Goal: Transaction & Acquisition: Purchase product/service

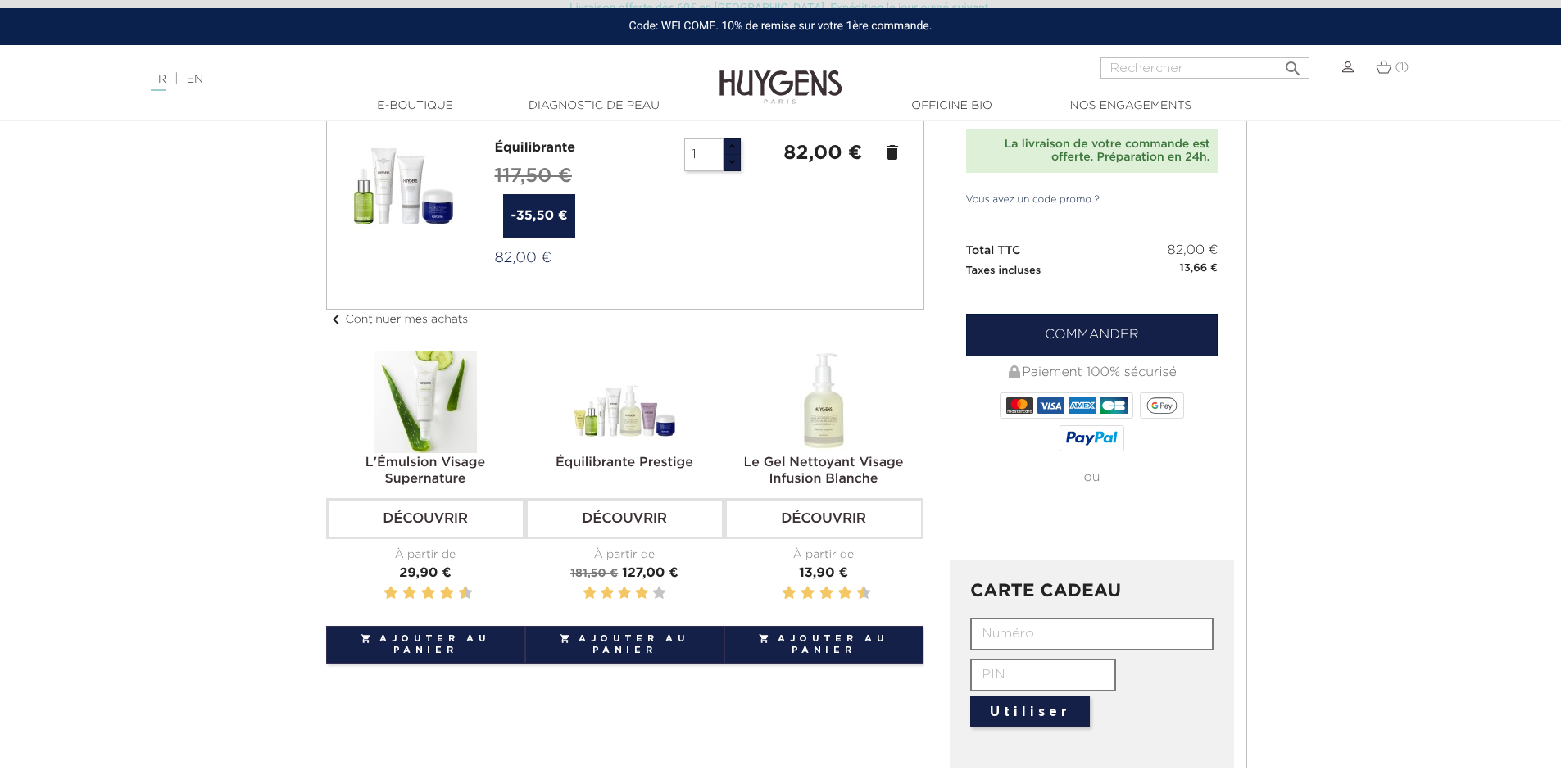
scroll to position [82, 0]
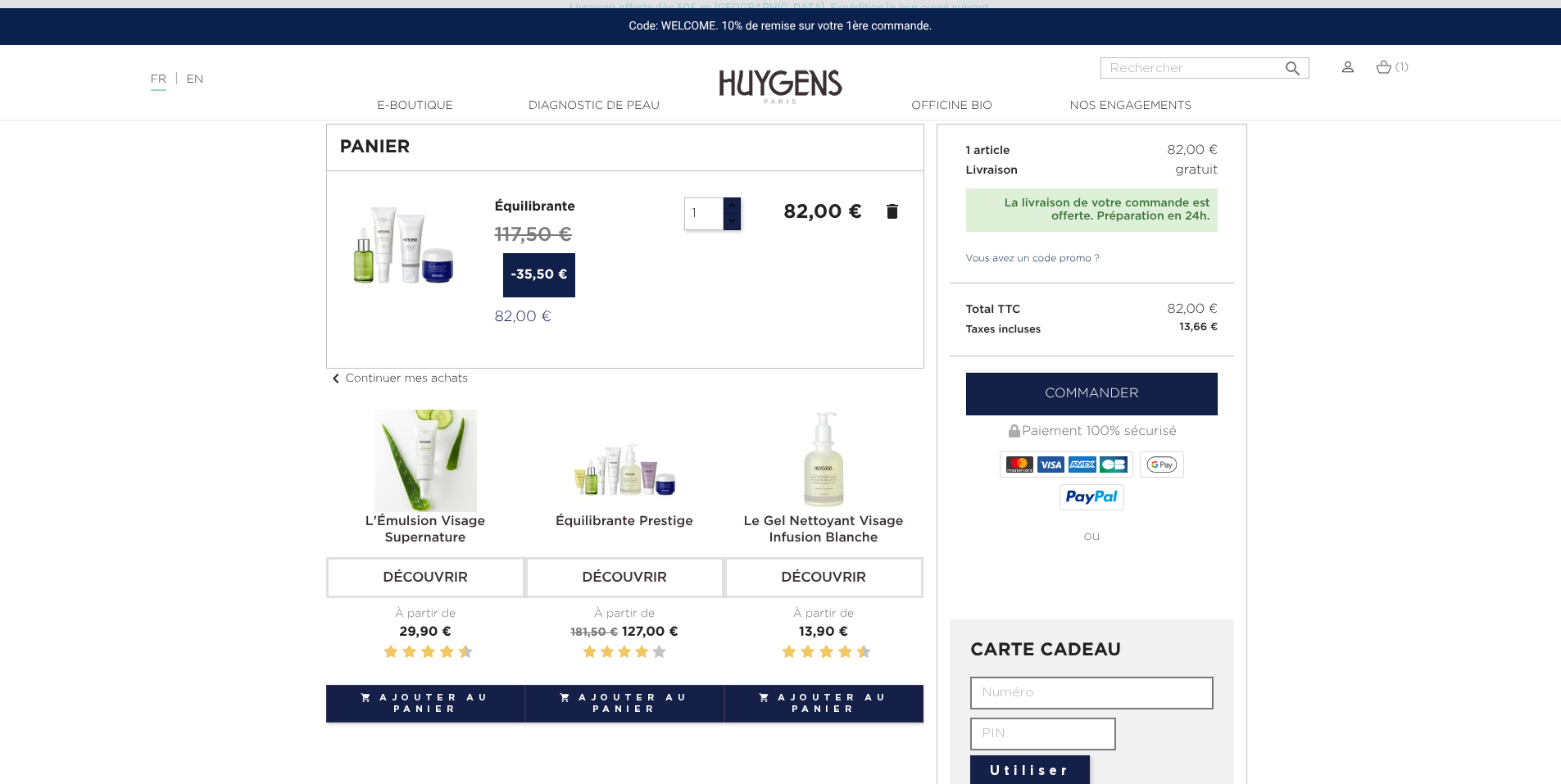
click at [1025, 389] on link "Commander" at bounding box center [1092, 393] width 253 height 42
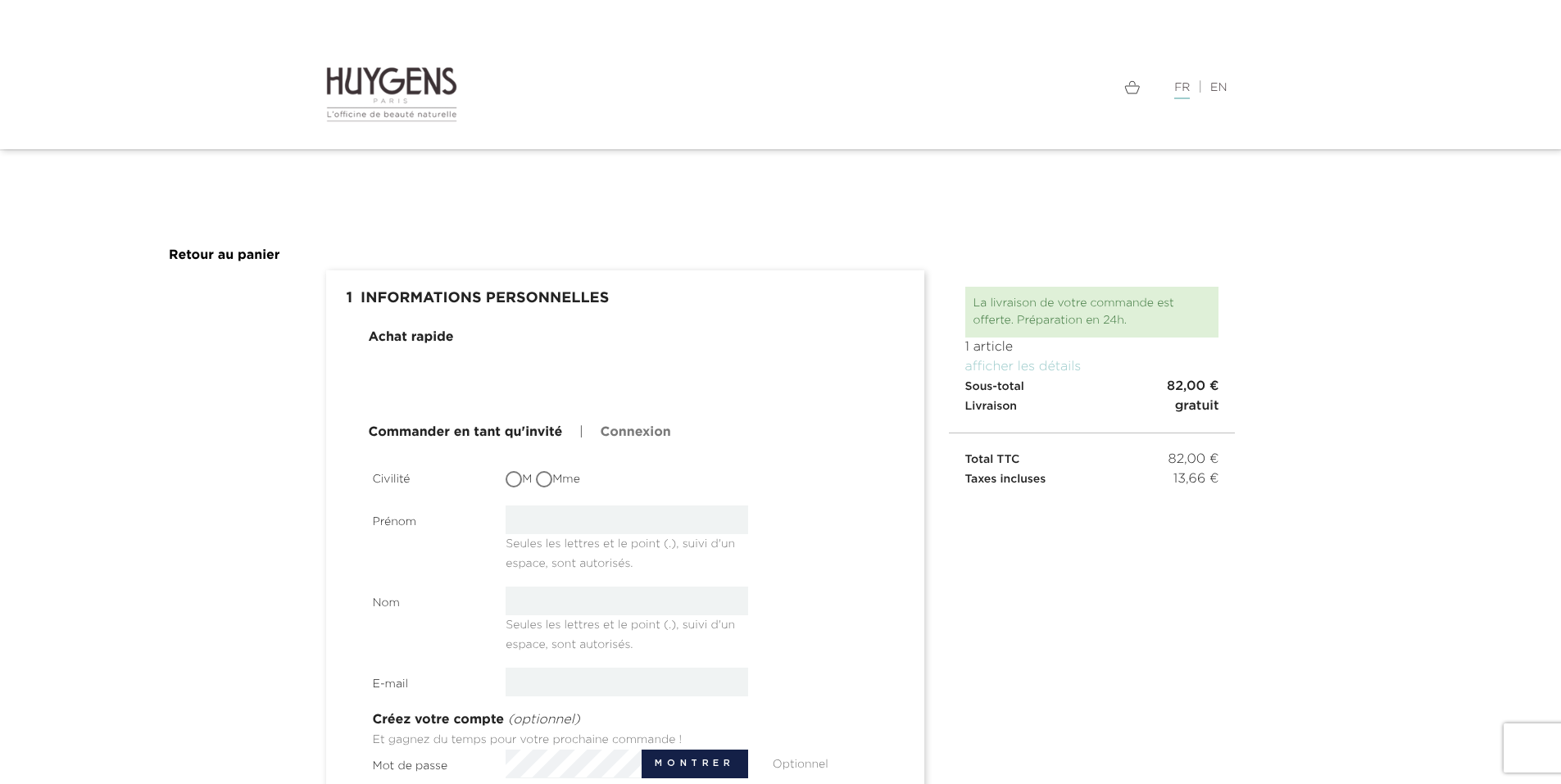
type input "[EMAIL_ADDRESS][DOMAIN_NAME]"
click at [547, 486] on input "Mme" at bounding box center [545, 481] width 16 height 16
radio input "true"
click at [558, 525] on input "text" at bounding box center [626, 519] width 242 height 29
type input "Marie"
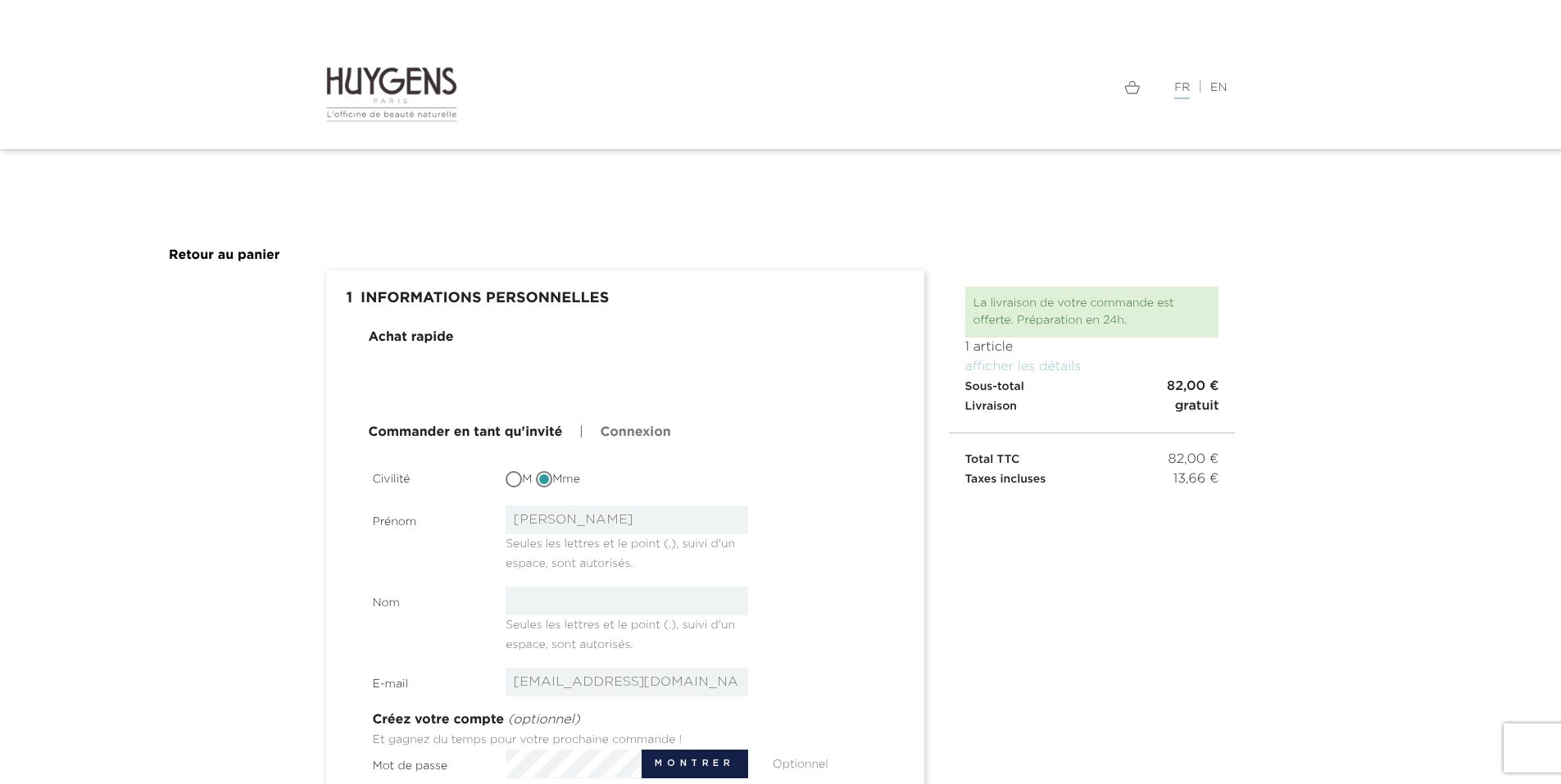
type input "Deplancke"
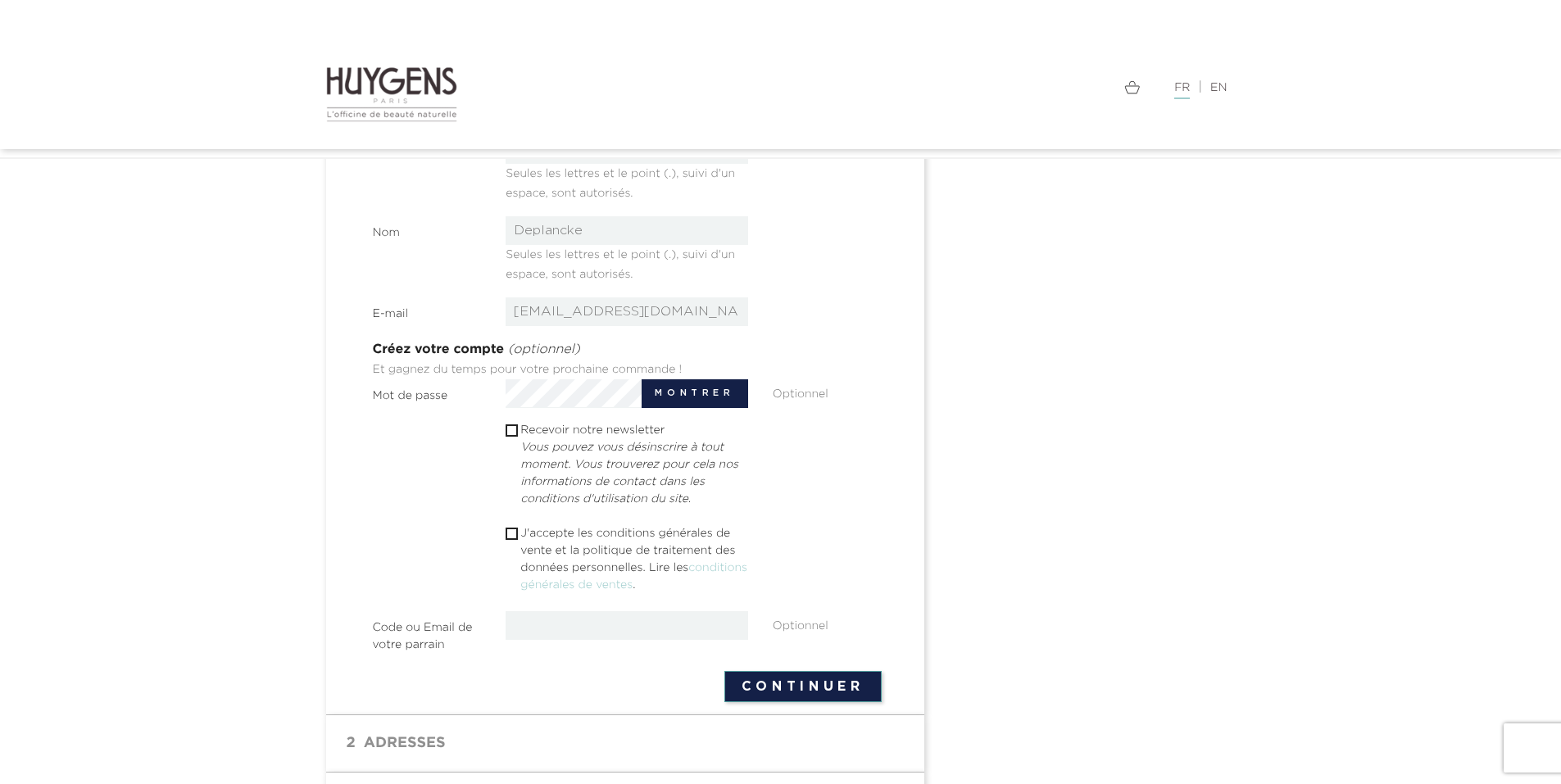
scroll to position [328, 0]
click at [512, 532] on input "checkbox" at bounding box center [510, 531] width 10 height 10
checkbox input "true"
click at [509, 427] on input "checkbox" at bounding box center [510, 428] width 10 height 10
checkbox input "true"
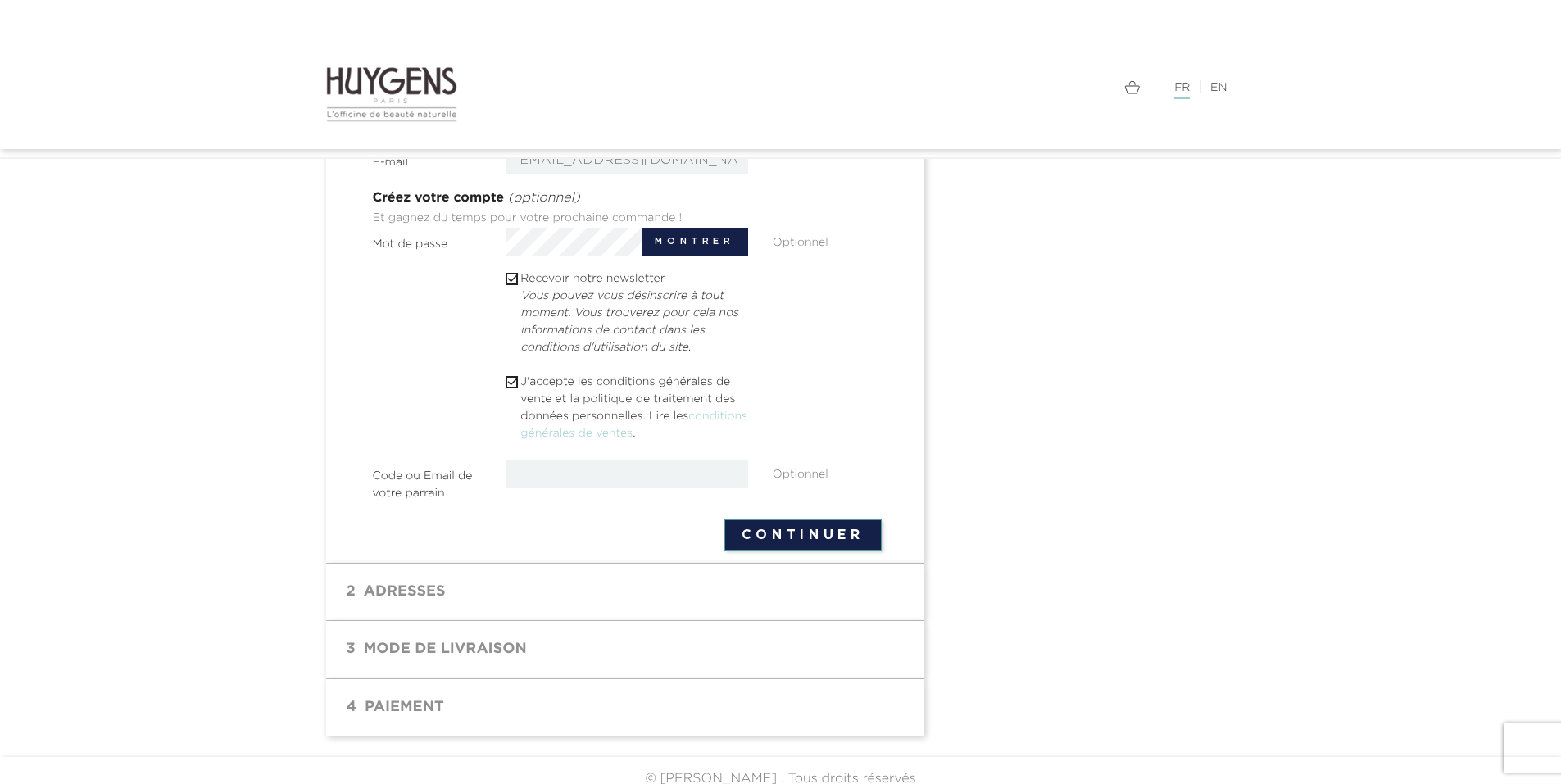
scroll to position [494, 0]
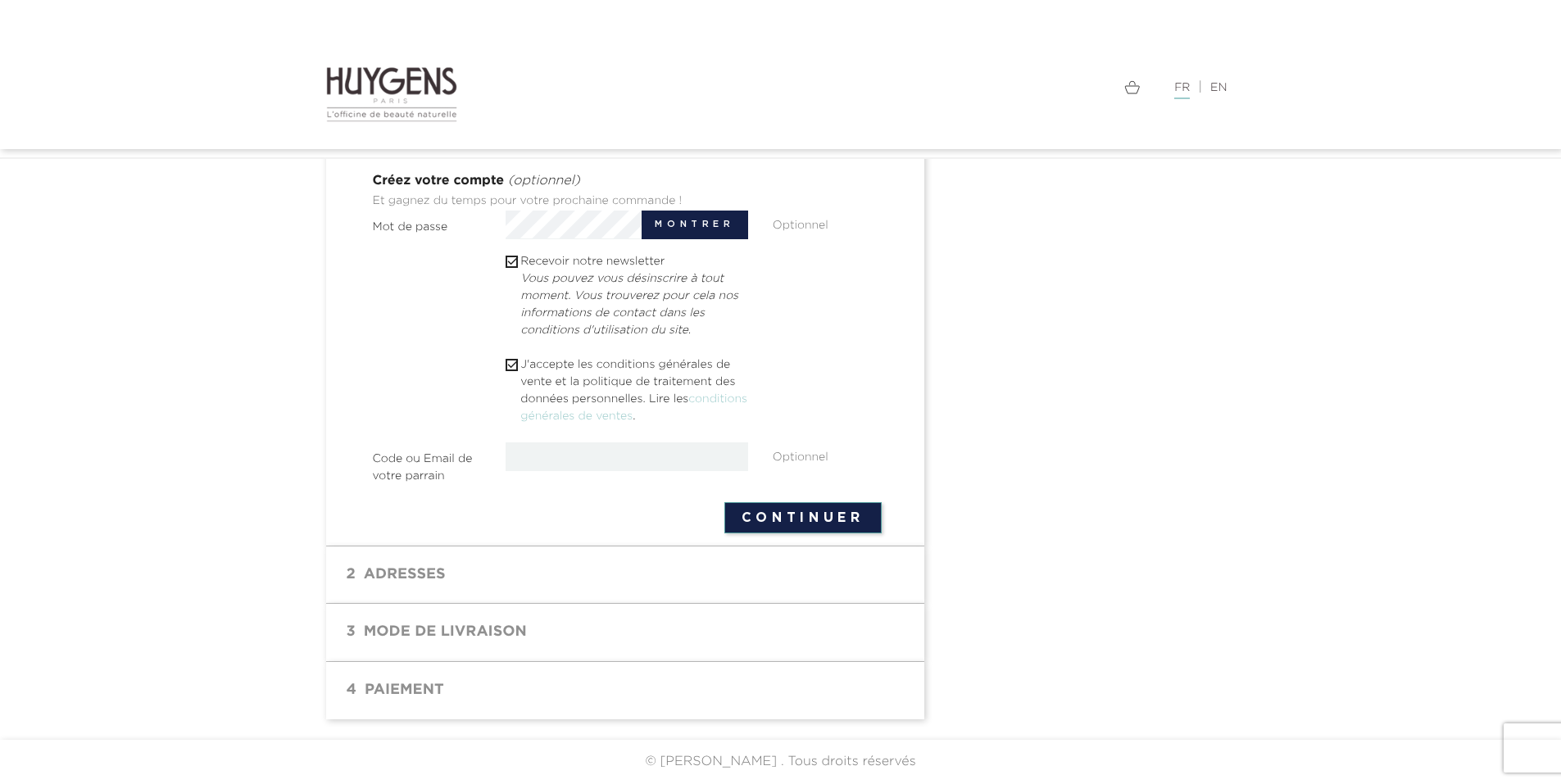
click at [760, 526] on button "Continuer" at bounding box center [803, 518] width 157 height 31
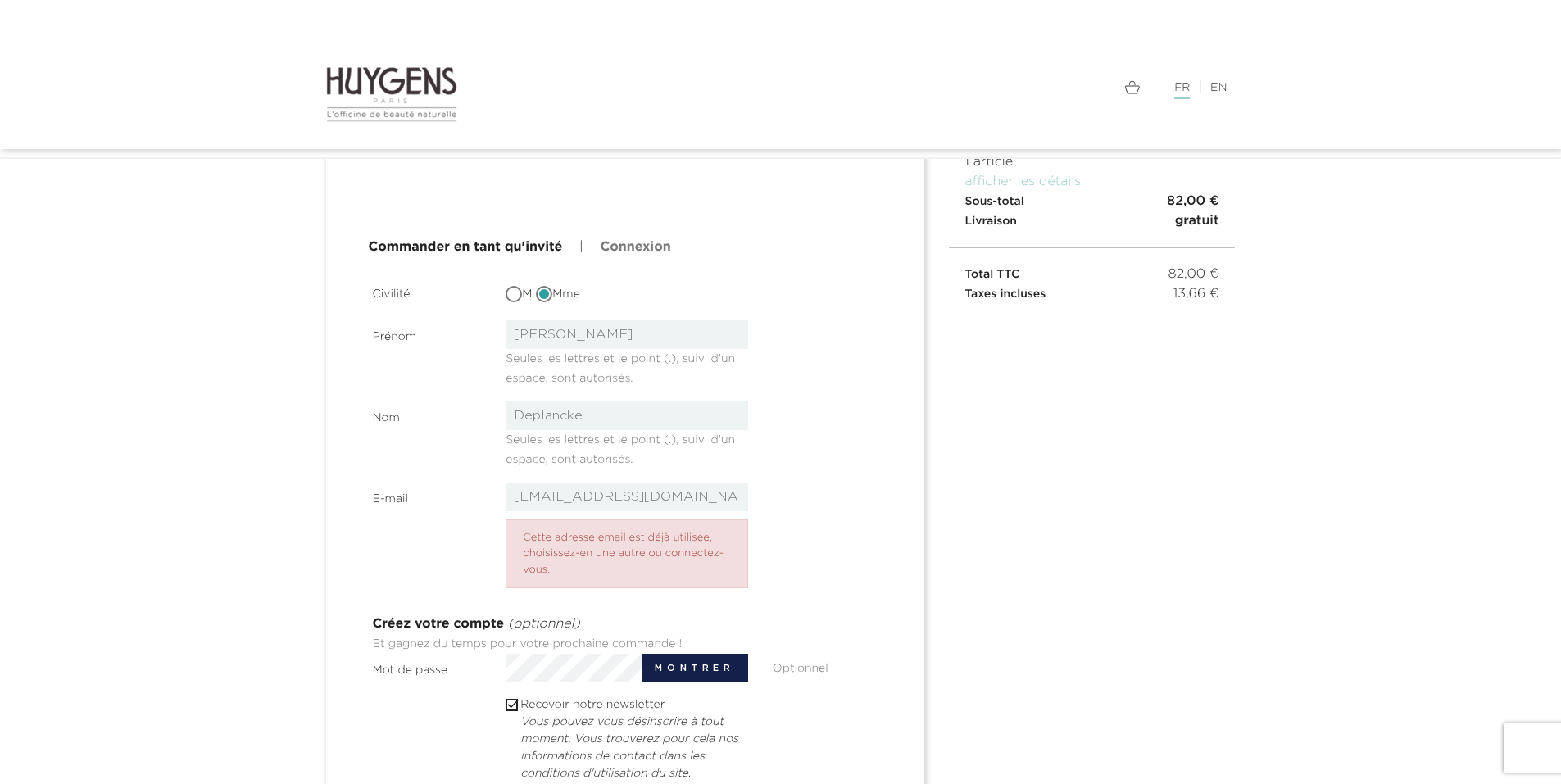
scroll to position [82, 0]
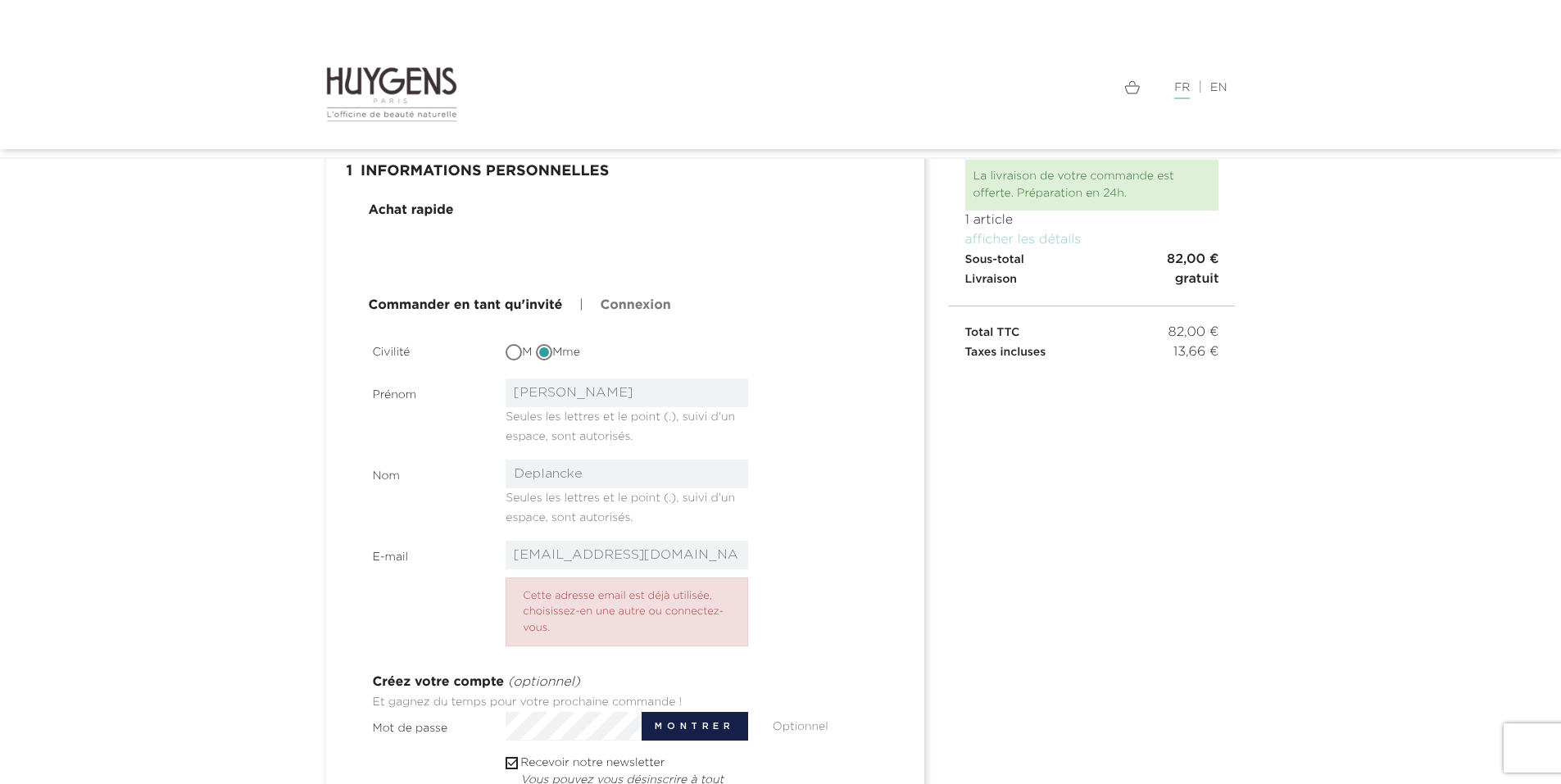
type input "[EMAIL_ADDRESS][DOMAIN_NAME]"
click at [654, 309] on link "Connexion" at bounding box center [634, 305] width 70 height 20
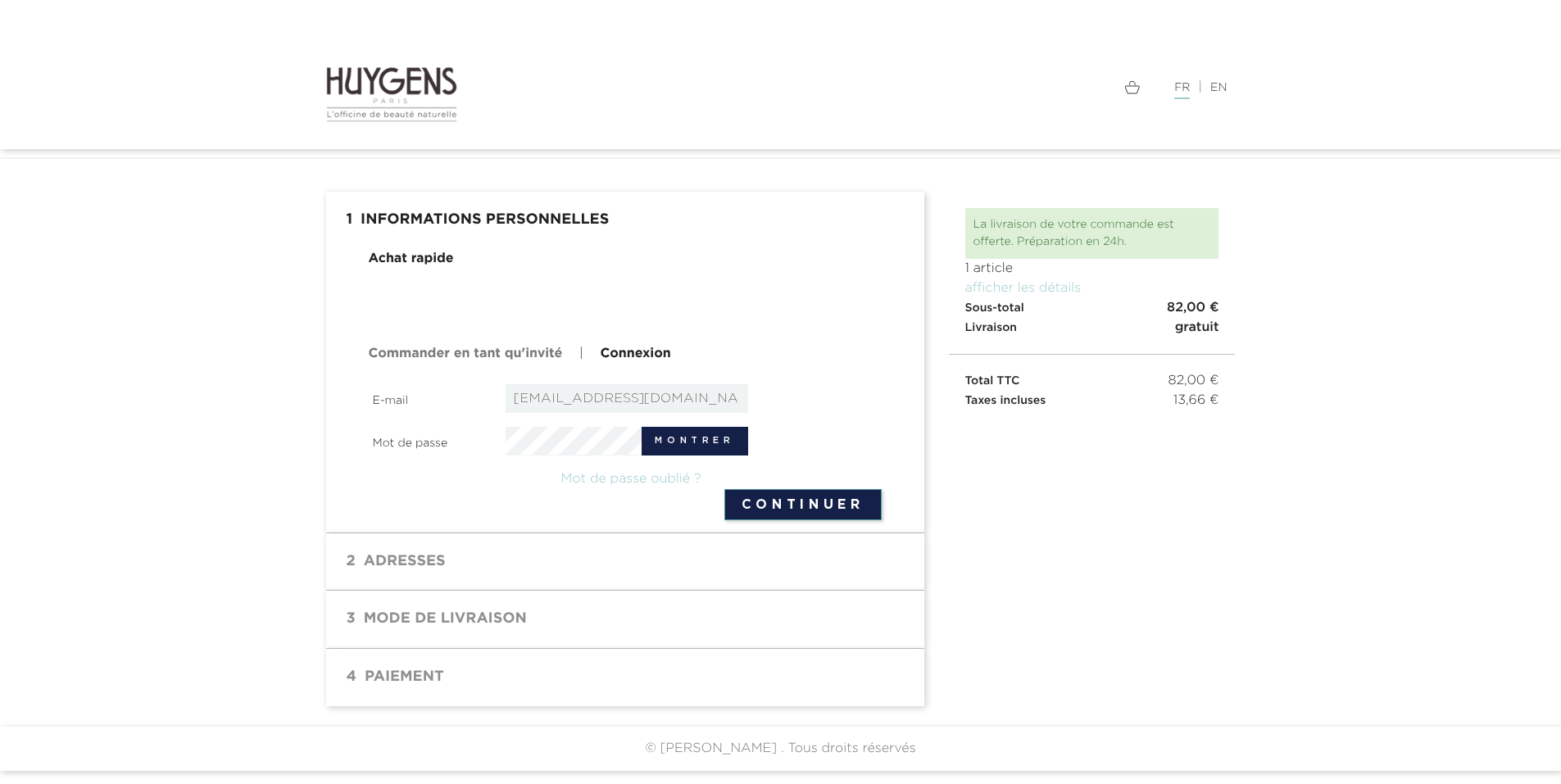
scroll to position [7, 0]
click at [673, 439] on button "Montrer" at bounding box center [694, 441] width 106 height 29
click at [761, 500] on button "Continuer" at bounding box center [803, 505] width 157 height 31
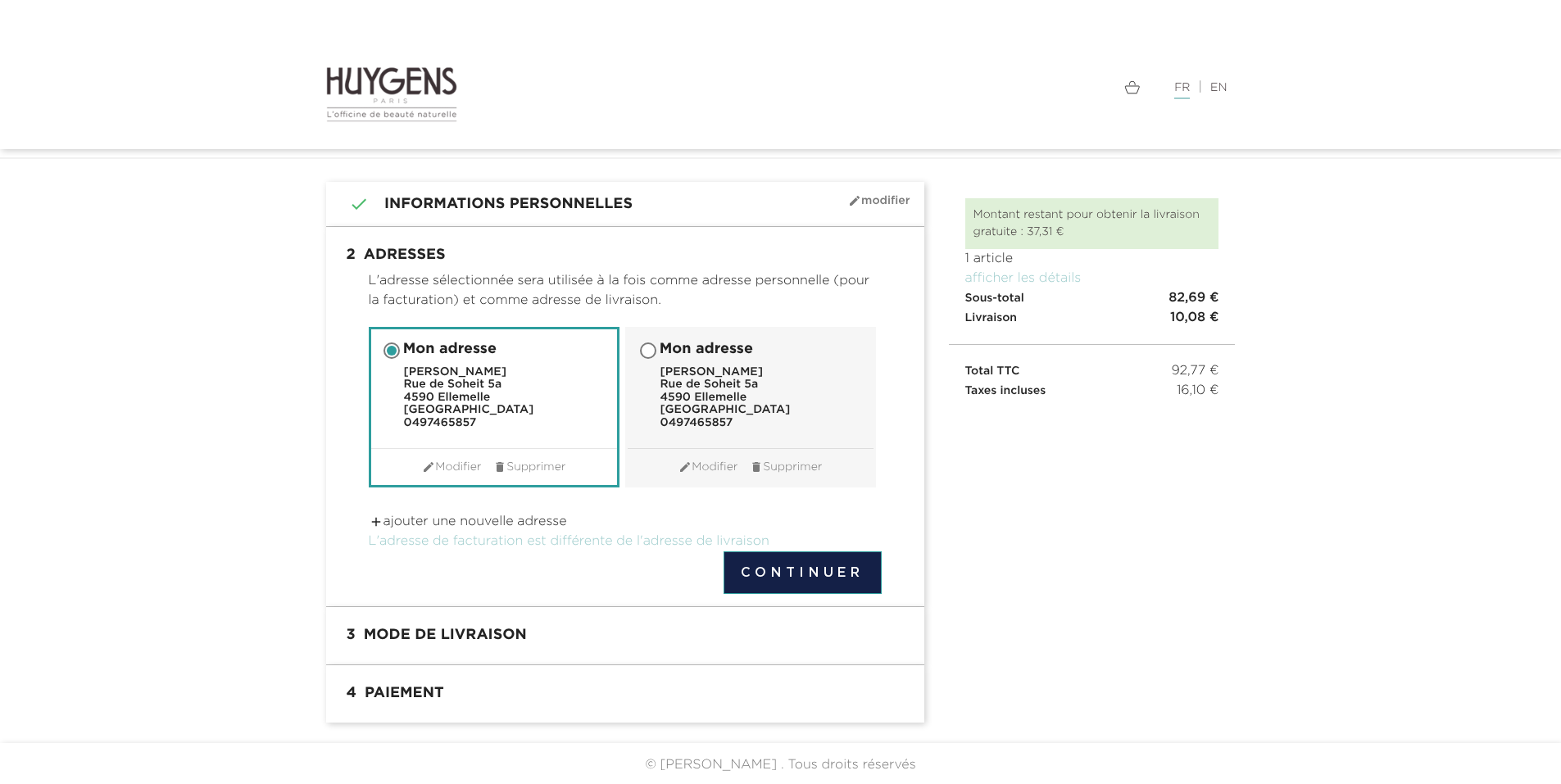
scroll to position [47, 0]
click at [764, 572] on button "Continuer" at bounding box center [802, 569] width 158 height 42
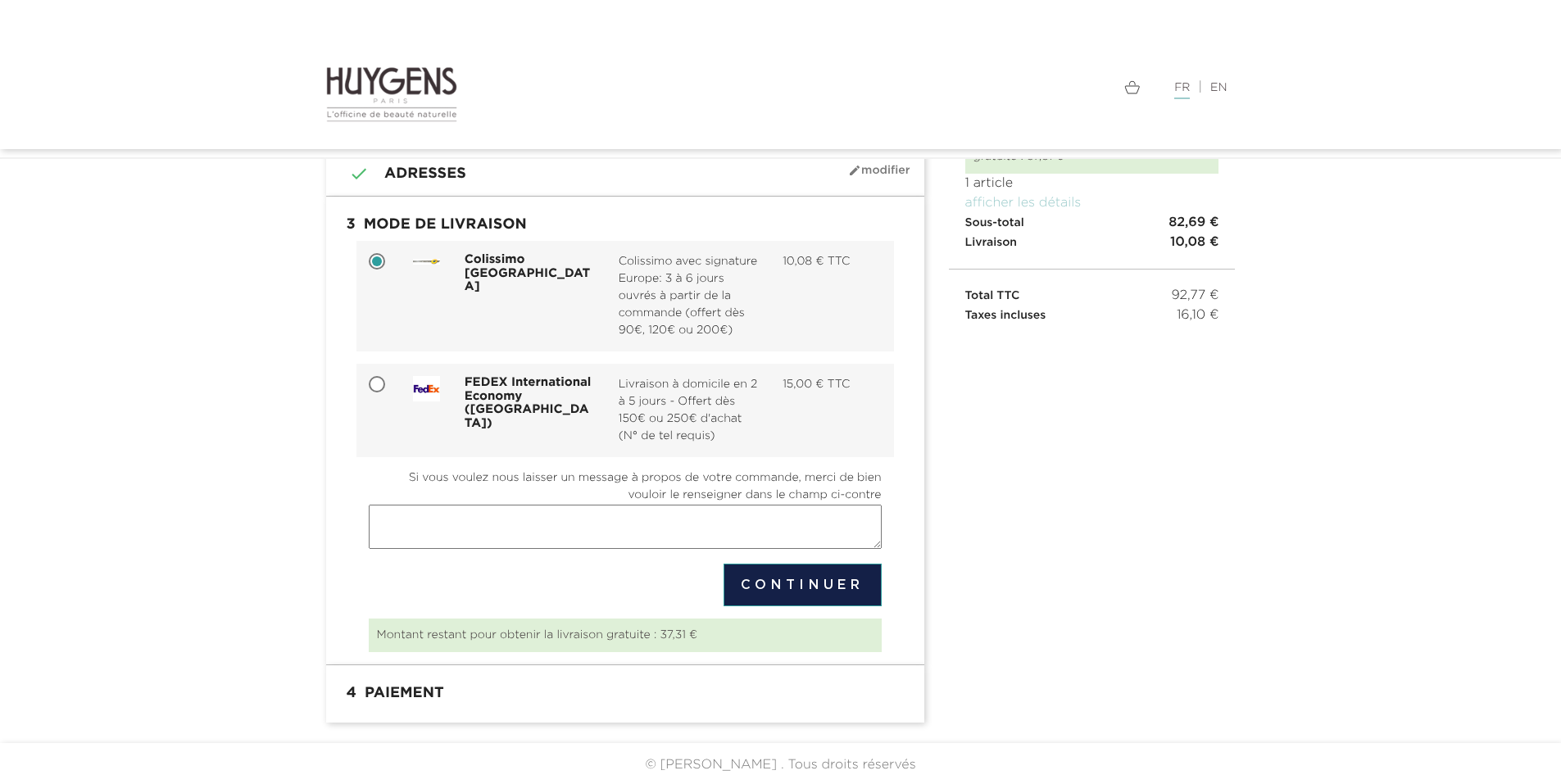
scroll to position [121, 0]
click at [831, 583] on button "Continuer" at bounding box center [802, 582] width 158 height 42
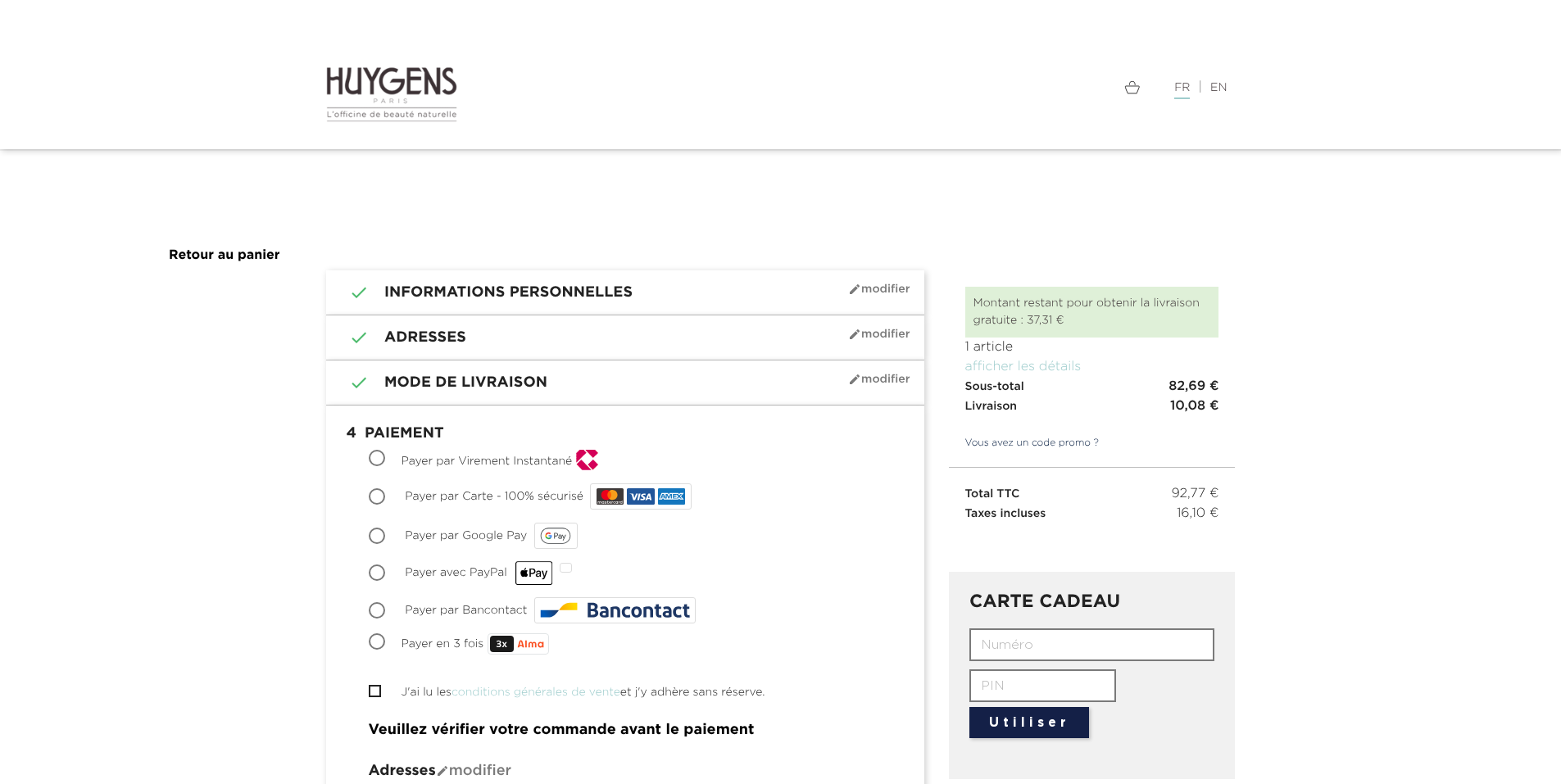
click at [381, 610] on input "Payer par Bancontact" at bounding box center [378, 611] width 16 height 16
radio input "true"
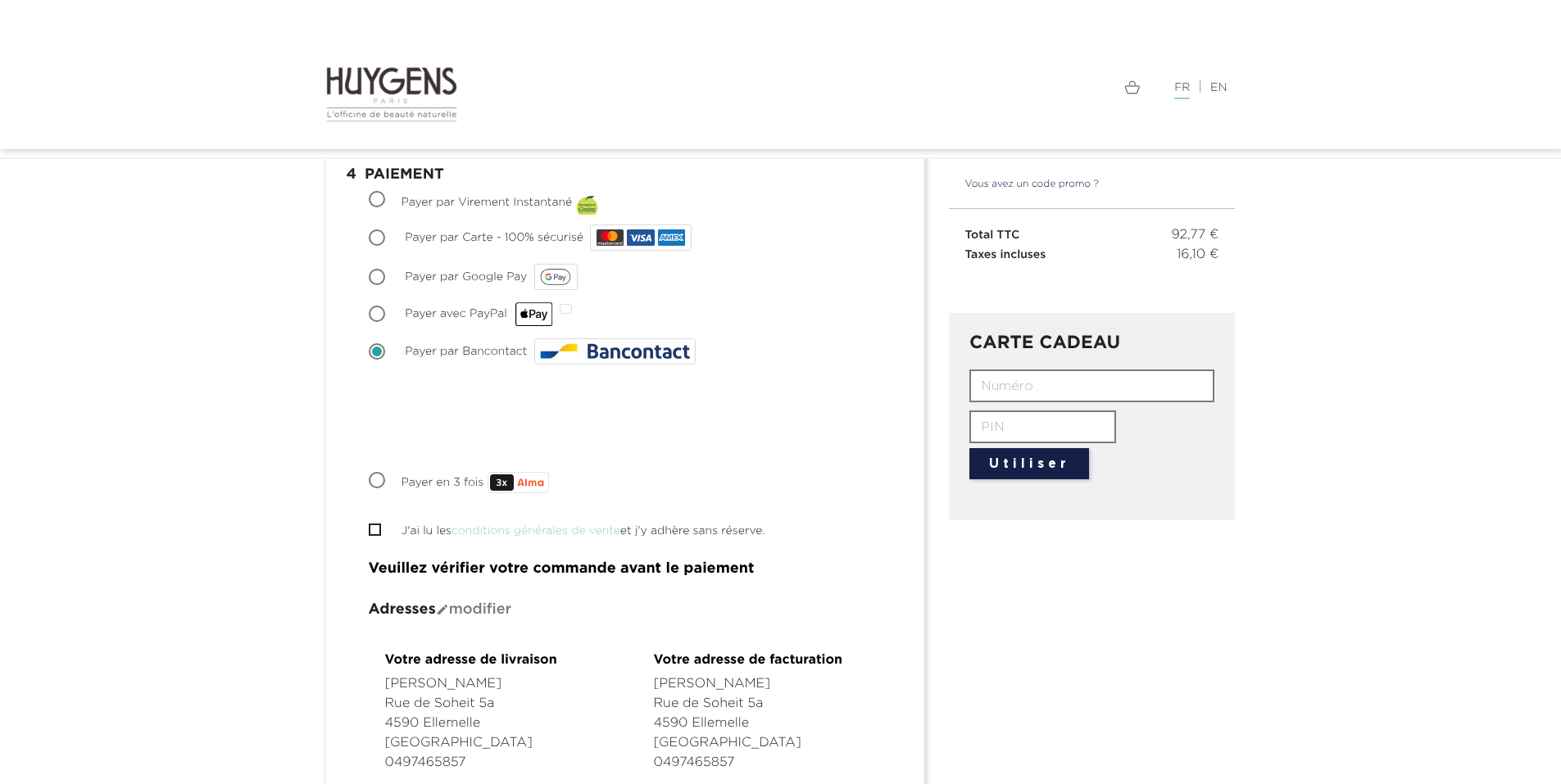
scroll to position [245, 0]
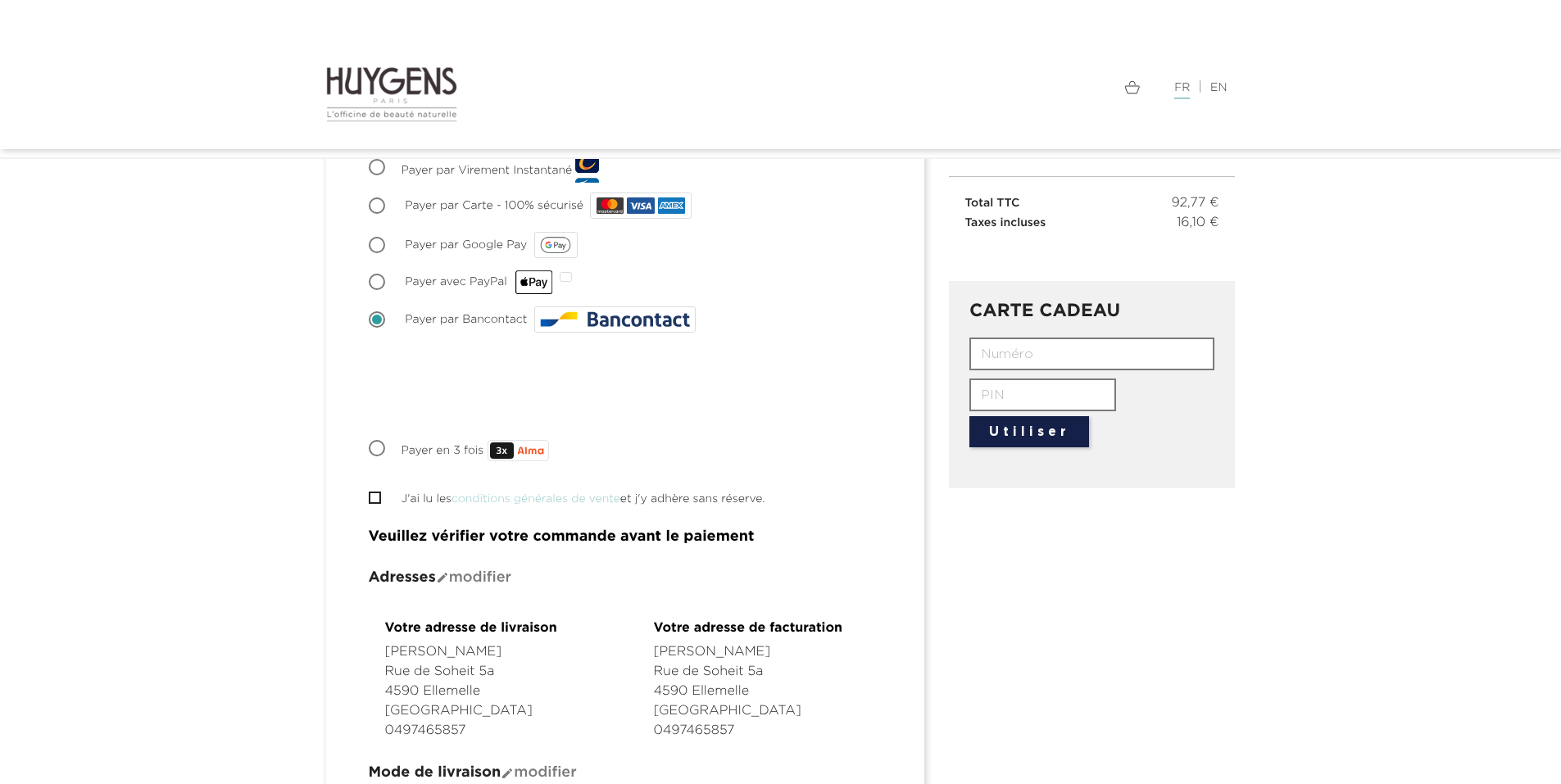
click at [375, 443] on input "Payer en 3 fois" at bounding box center [378, 449] width 16 height 16
radio input "true"
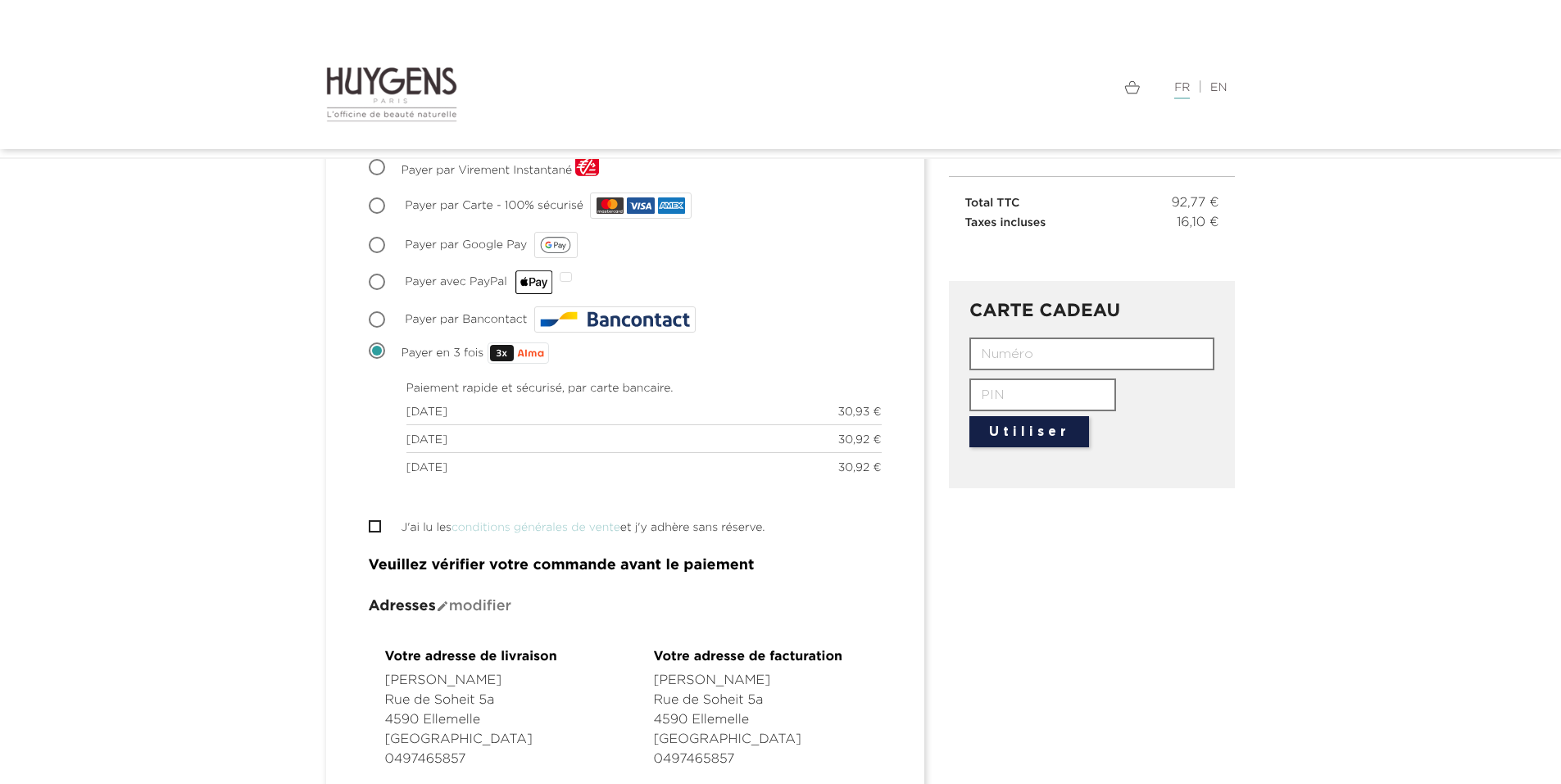
click at [374, 315] on input "Payer par Bancontact" at bounding box center [378, 321] width 16 height 16
radio input "true"
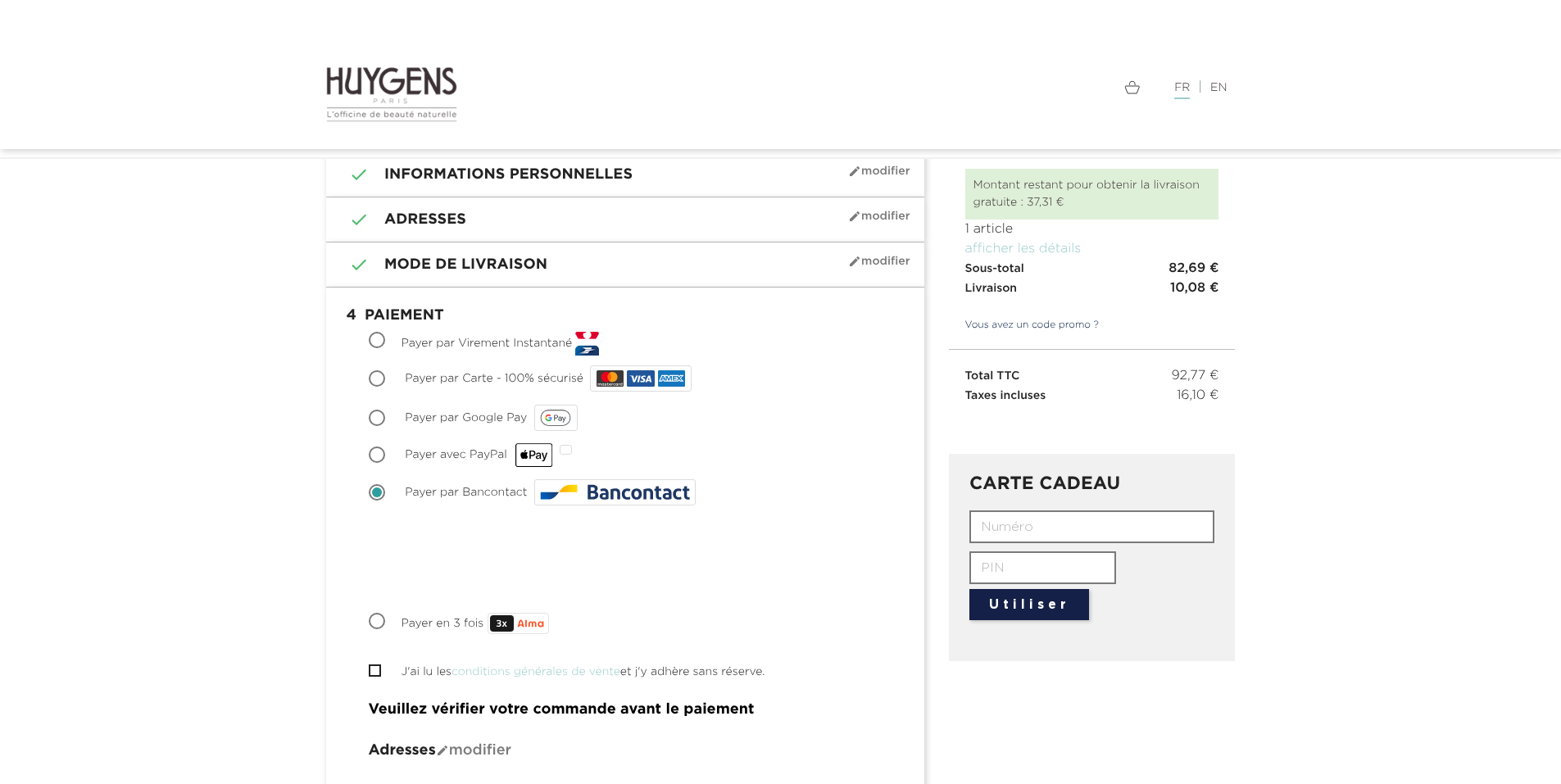
scroll to position [0, 0]
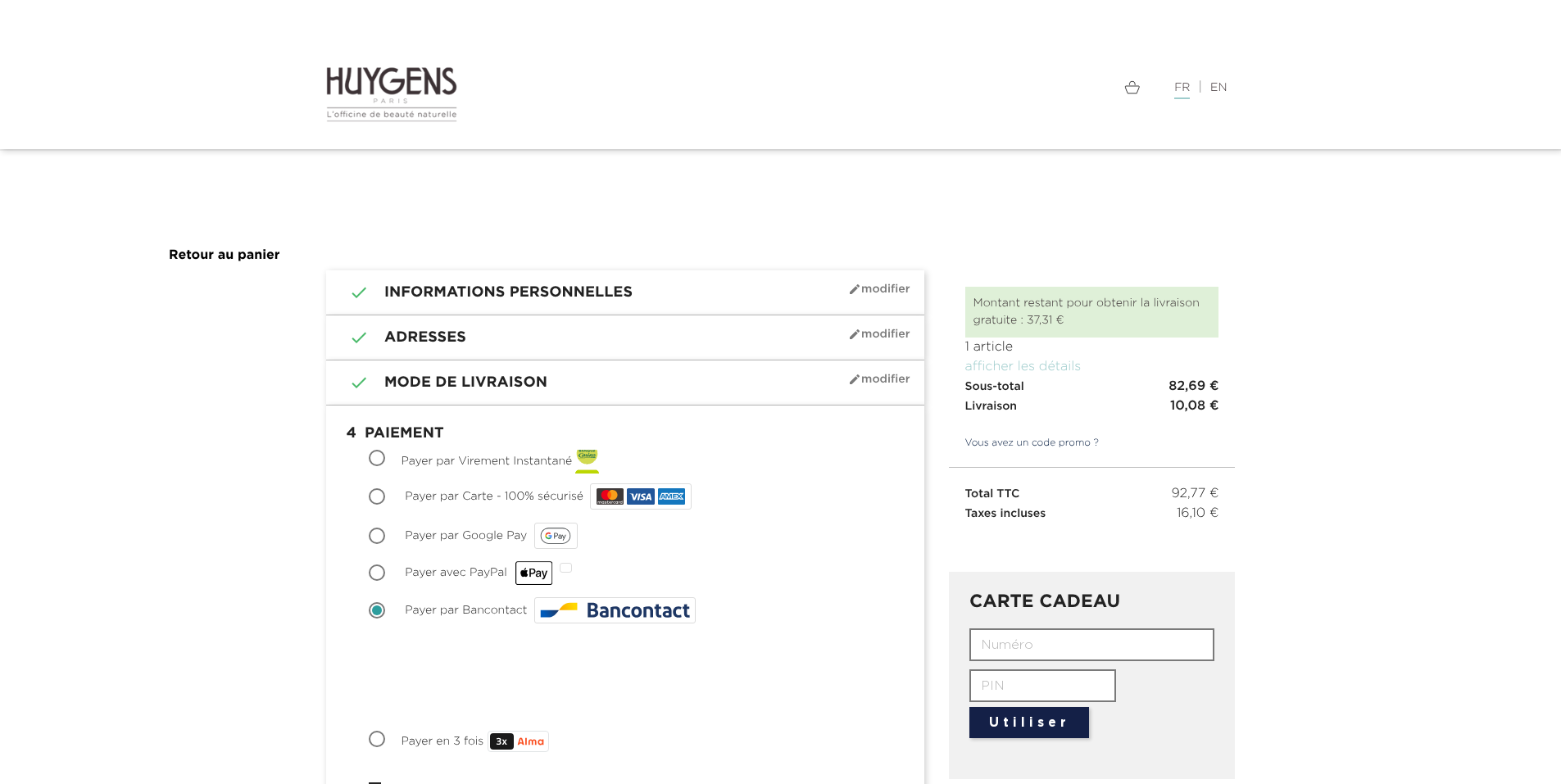
click at [445, 459] on span "Payer par Virement Instantané" at bounding box center [487, 461] width 171 height 11
click at [387, 459] on input "Payer par Virement Instantané" at bounding box center [378, 459] width 16 height 16
radio input "true"
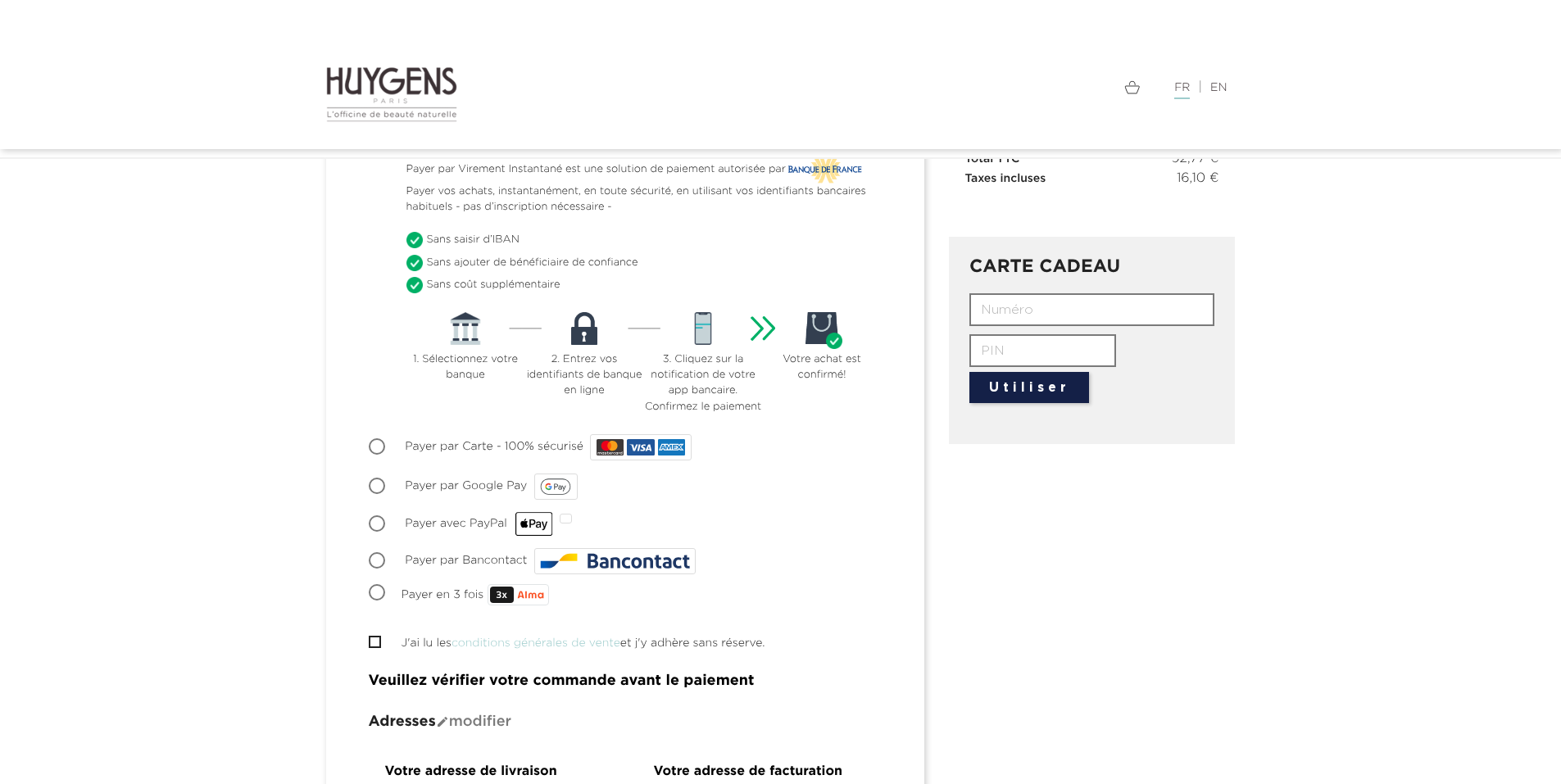
scroll to position [328, 0]
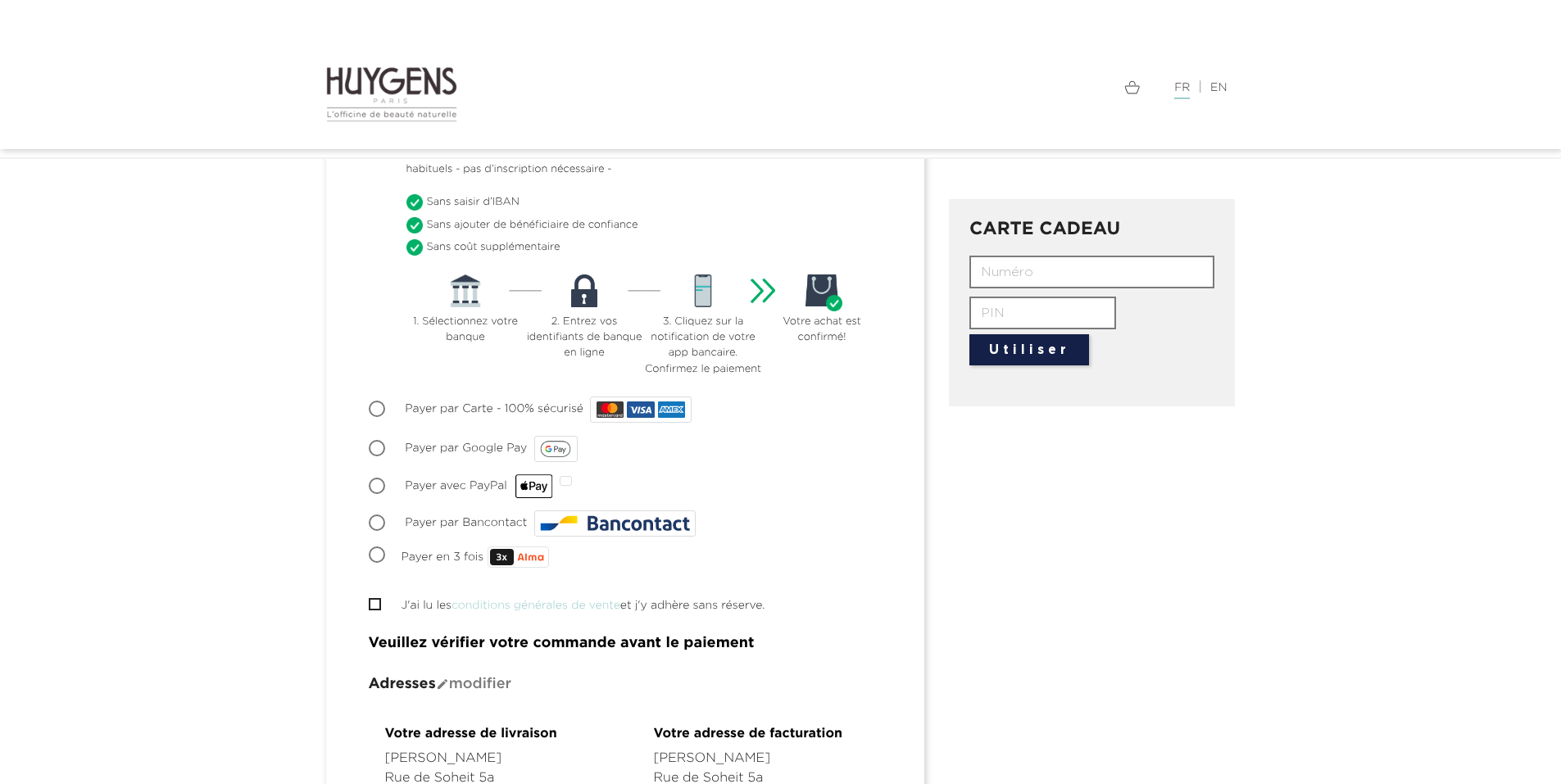
click at [377, 524] on input "Payer par Bancontact" at bounding box center [378, 524] width 16 height 16
radio input "true"
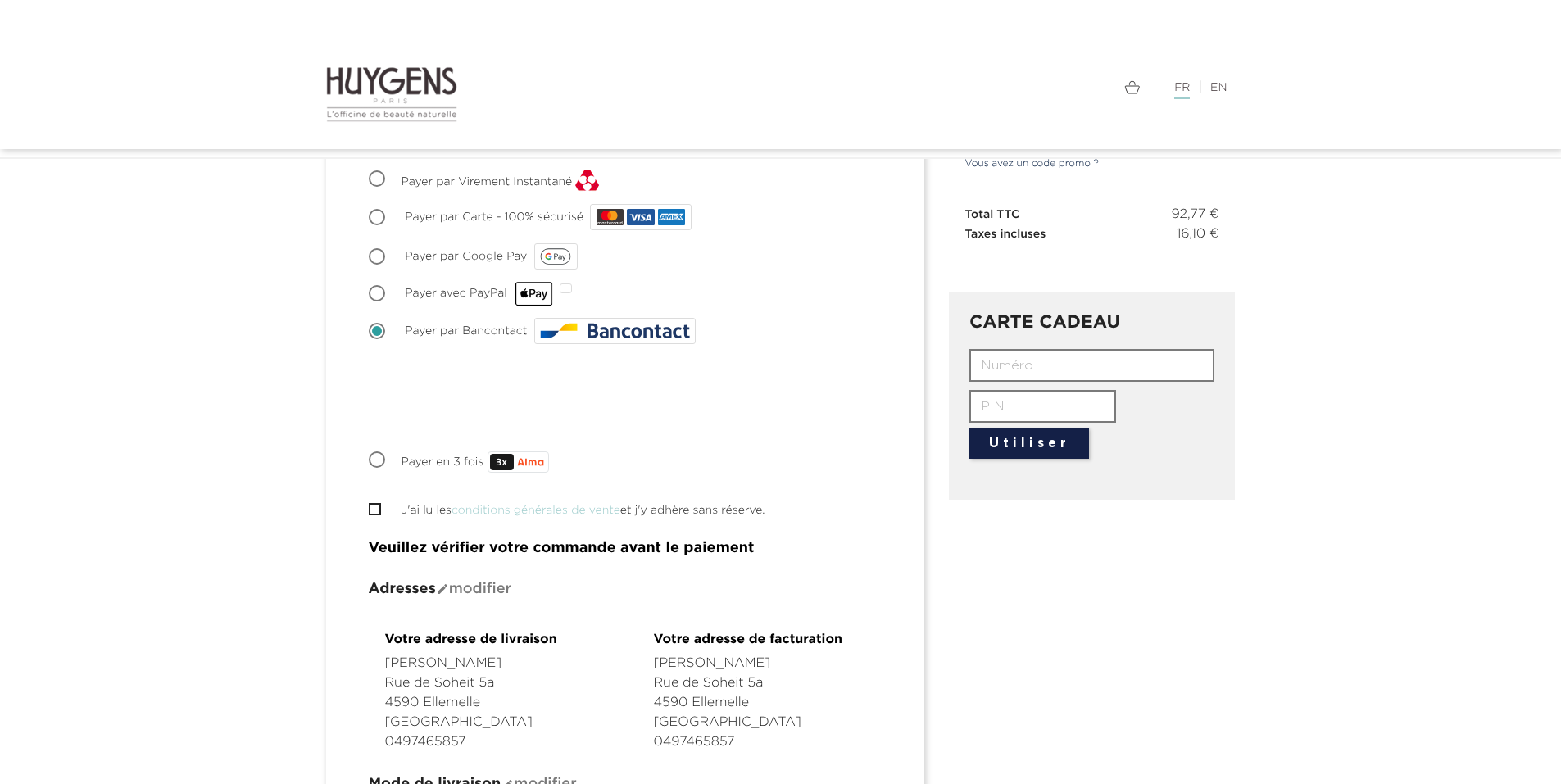
scroll to position [245, 0]
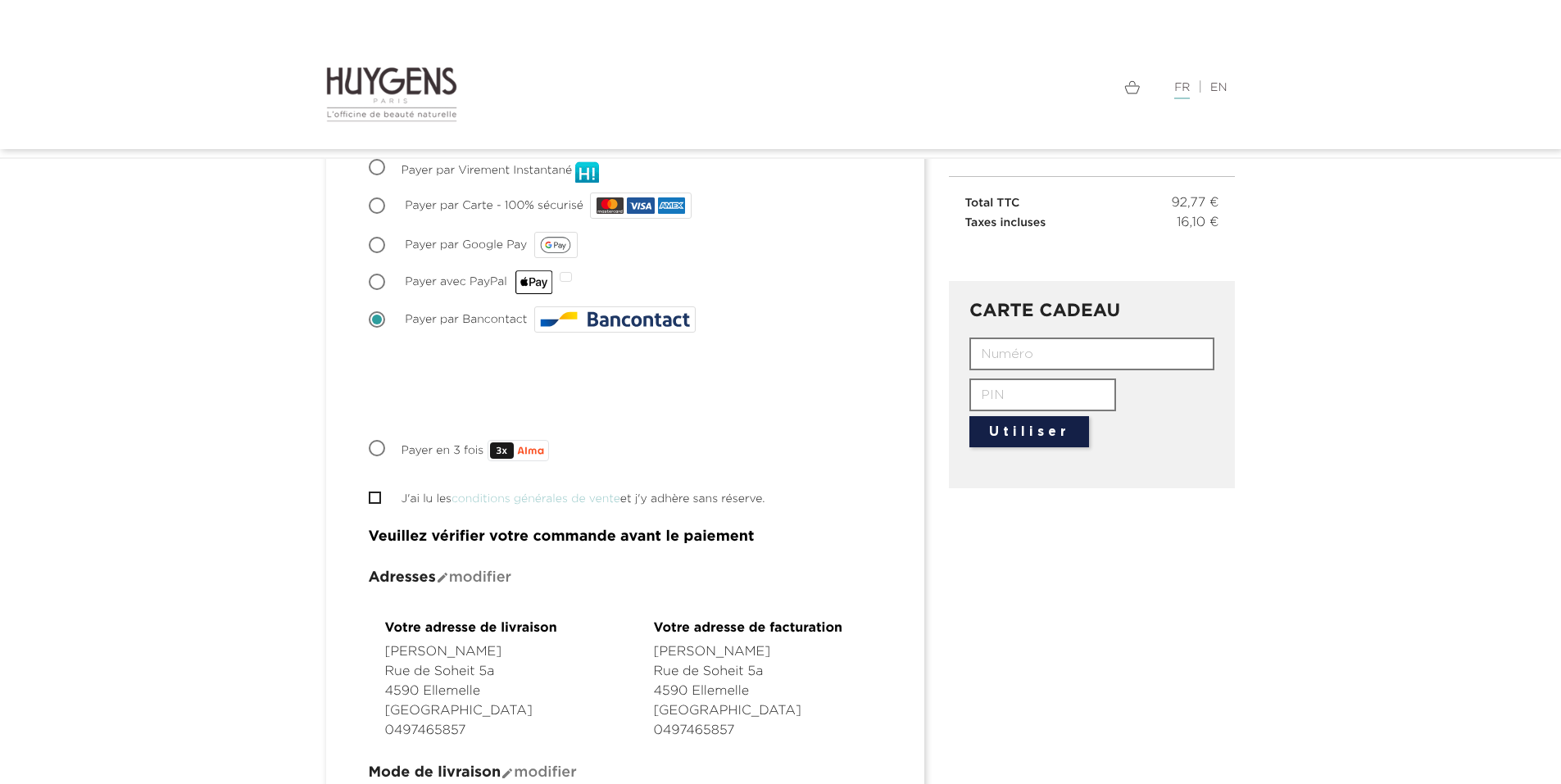
click at [370, 498] on input "J'ai lu les conditions générales de vente et j'y adhère sans réserve." at bounding box center [374, 497] width 10 height 10
checkbox input "true"
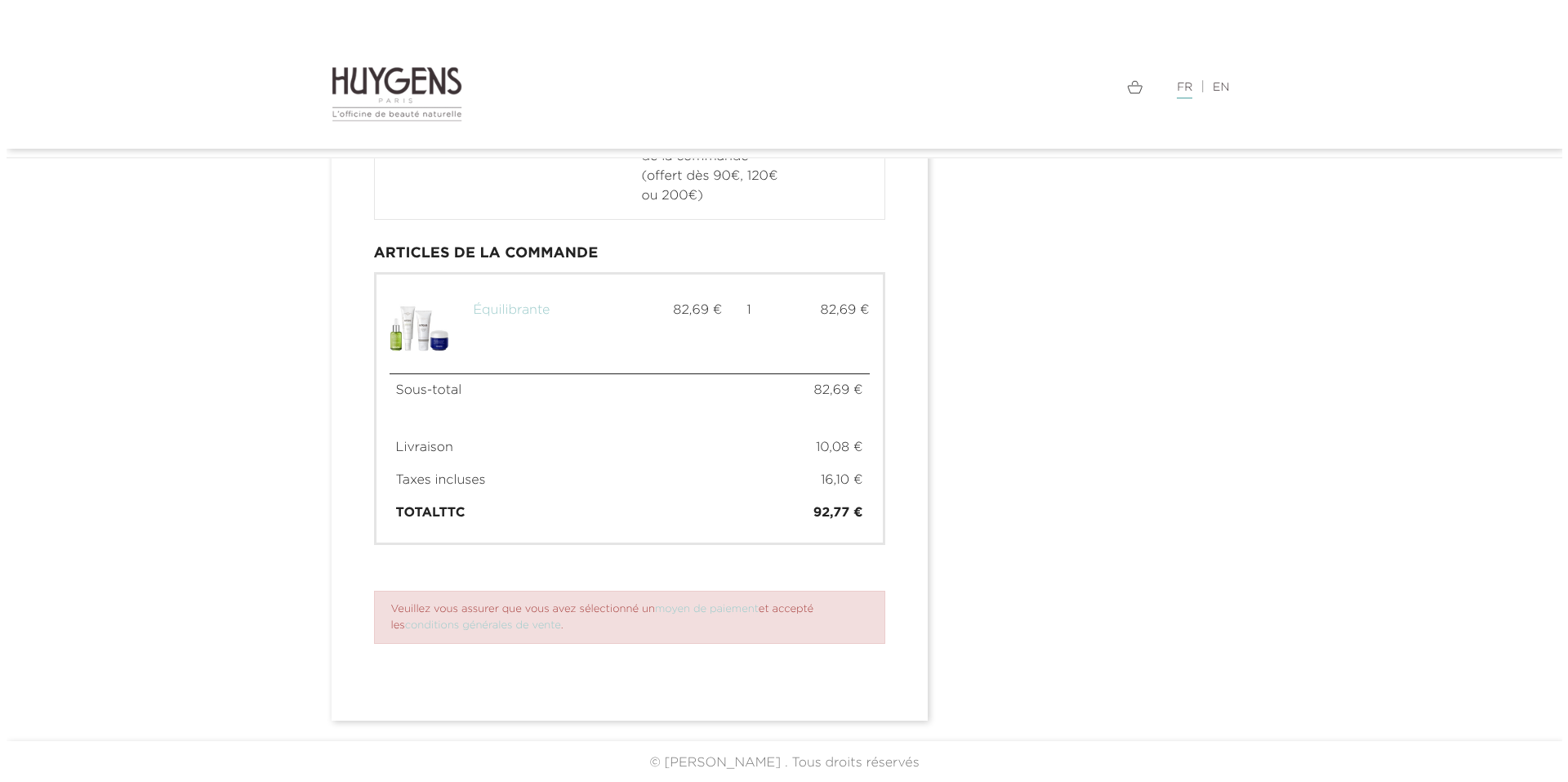
scroll to position [968, 0]
